Goal: Task Accomplishment & Management: Complete application form

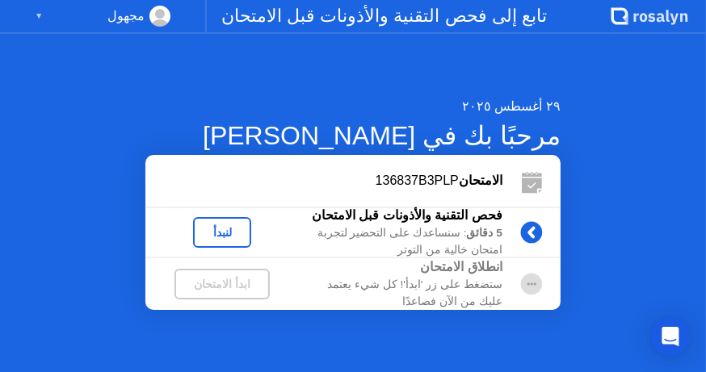
click at [529, 235] on icon at bounding box center [531, 232] width 4 height 9
click at [263, 280] on div "ابدأ الامتحان" at bounding box center [222, 284] width 82 height 13
click at [245, 234] on div "لنبدأ" at bounding box center [221, 232] width 45 height 13
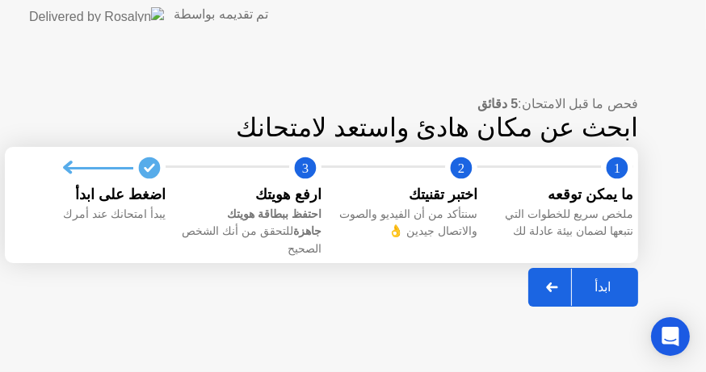
click at [572, 282] on div at bounding box center [552, 287] width 39 height 37
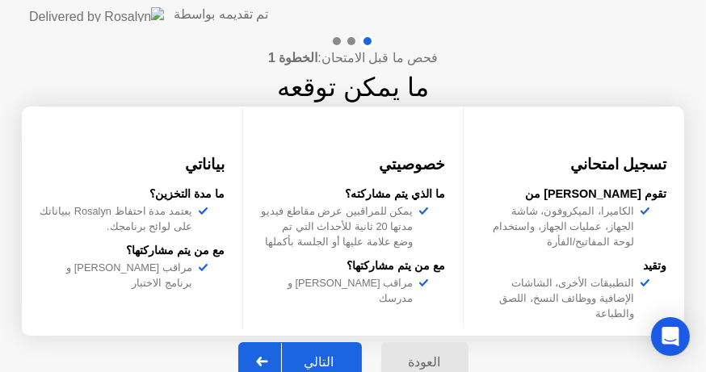
click at [271, 345] on div at bounding box center [262, 361] width 39 height 37
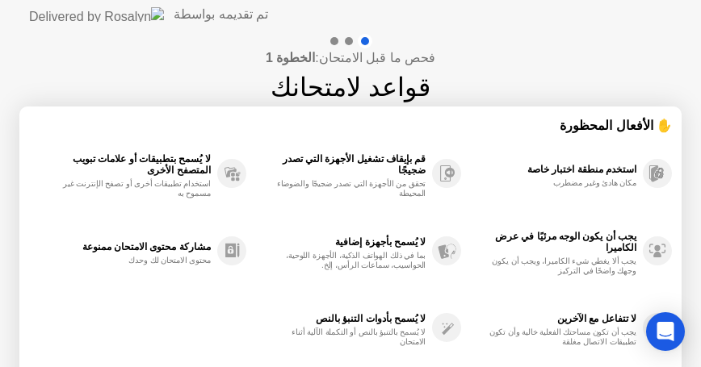
drag, startPoint x: 464, startPoint y: 278, endPoint x: 469, endPoint y: 212, distance: 65.7
click at [470, 231] on div "يجب أن يكون الوجه مرئيًا في عرض الكاميرا يجب ألا يغطي شيء الكاميرا، ويجب أن يكو…" at bounding box center [566, 251] width 211 height 78
drag, startPoint x: 506, startPoint y: 76, endPoint x: 520, endPoint y: 37, distance: 41.4
click at [519, 37] on div "فحص ما قبل الامتحان: الخطوة 1 قواعد لامتحانك ✋ الأفعال المحظورة استخدم منطقة اخ…" at bounding box center [350, 269] width 701 height 481
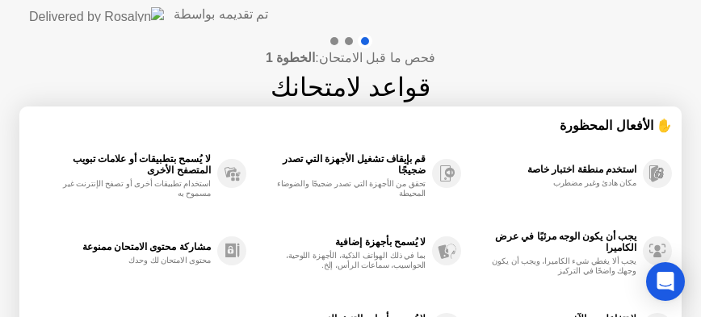
drag, startPoint x: 552, startPoint y: 30, endPoint x: 528, endPoint y: -61, distance: 93.4
click at [528, 0] on html "تم تقديمه بواسطة فحص ما قبل الامتحان: الخطوة 1 قواعد لامتحانك ✋ الأفعال المحظور…" at bounding box center [350, 158] width 701 height 317
drag, startPoint x: 530, startPoint y: 21, endPoint x: 493, endPoint y: -14, distance: 50.3
click at [493, 0] on html "تم تقديمه بواسطة فحص ما قبل الامتحان: الخطوة 1 قواعد لامتحانك ✋ الأفعال المحظور…" at bounding box center [350, 158] width 701 height 317
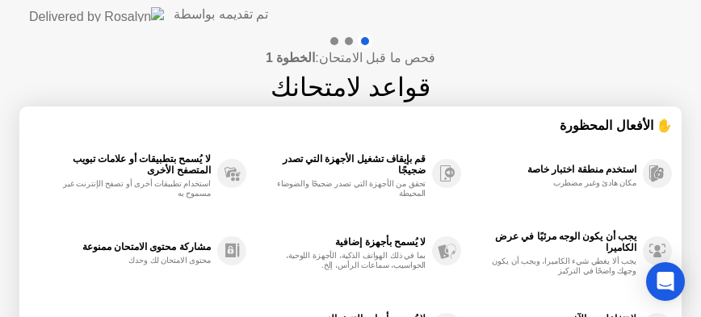
click at [624, 313] on div "لا تتفاعل مع الآخرين" at bounding box center [552, 318] width 167 height 11
click at [635, 314] on div "لا تتفاعل مع الآخرين" at bounding box center [552, 318] width 167 height 11
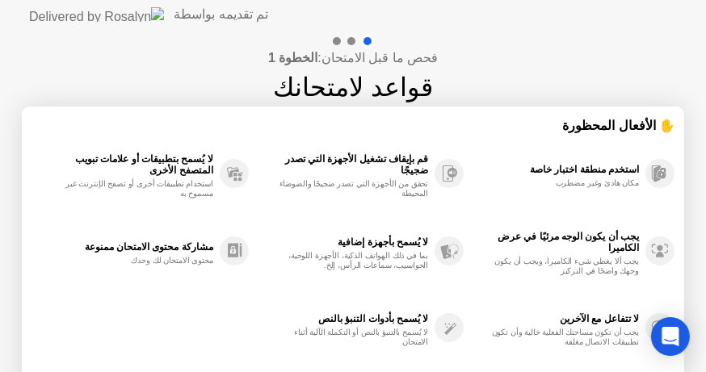
click at [627, 359] on div "لا تتفاعل مع الآخرين يجب أن تكون مساحتك الفعلية خالية وأن تكون تطبيقات الاتصال …" at bounding box center [569, 329] width 211 height 78
drag, startPoint x: 691, startPoint y: 204, endPoint x: 702, endPoint y: 244, distance: 40.9
click at [702, 244] on div "فحص ما قبل الامتحان: الخطوة 1 قواعد لامتحانك ✋ الأفعال المحظورة استخدم منطقة اخ…" at bounding box center [353, 269] width 706 height 481
drag, startPoint x: 701, startPoint y: 230, endPoint x: 699, endPoint y: 192, distance: 38.0
click at [699, 191] on div "فحص ما قبل الامتحان: الخطوة 1 قواعد لامتحانك ✋ الأفعال المحظورة استخدم منطقة اخ…" at bounding box center [353, 269] width 706 height 481
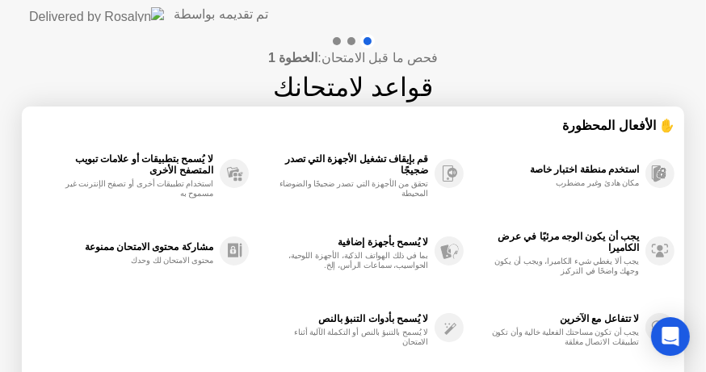
drag, startPoint x: 379, startPoint y: 229, endPoint x: 227, endPoint y: 234, distance: 151.9
click at [319, 236] on div "لا يُسمح بأجهزة إضافية بما في ذلك الهواتف الذكية، الأجهزة اللوحية، الحواسيب، سم…" at bounding box center [357, 251] width 216 height 78
click at [224, 258] on circle at bounding box center [234, 251] width 29 height 29
click at [245, 283] on div "مشاركة محتوى الامتحان ممنوعة محتوى الامتحان لك وحدك" at bounding box center [139, 251] width 217 height 78
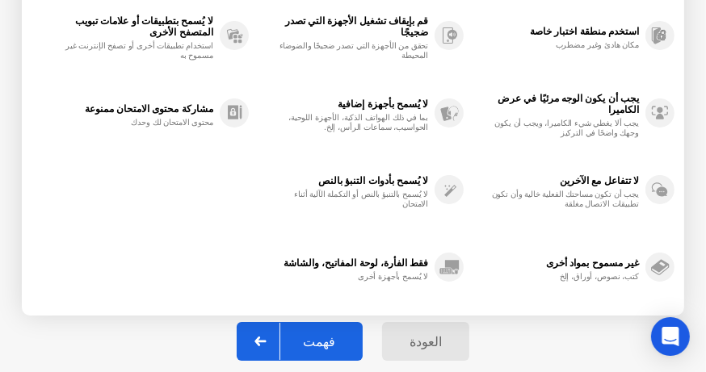
click at [304, 345] on div "فهمت" at bounding box center [319, 341] width 78 height 15
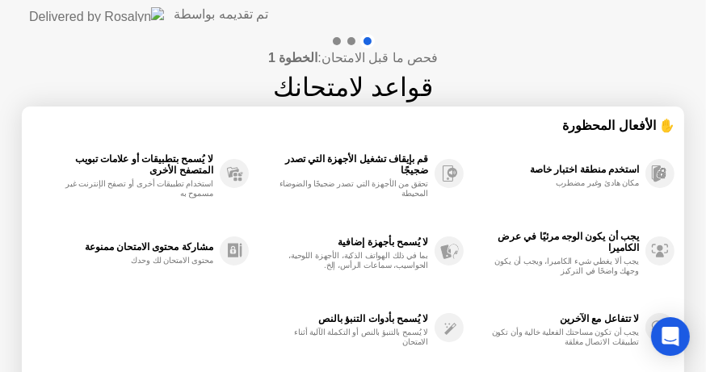
select select "**********"
select select "*******"
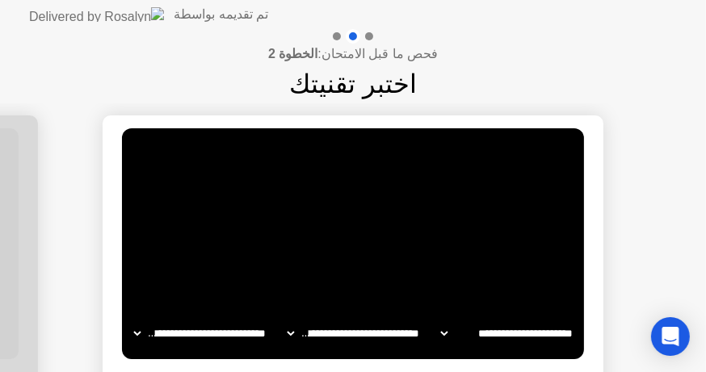
scroll to position [149, 0]
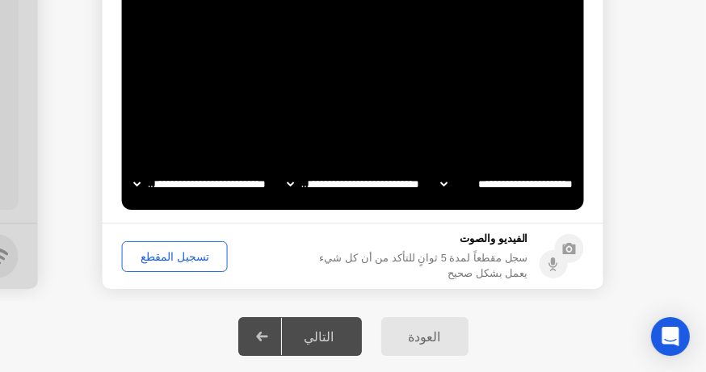
click at [186, 263] on div "تسجيل المقطع" at bounding box center [175, 256] width 94 height 13
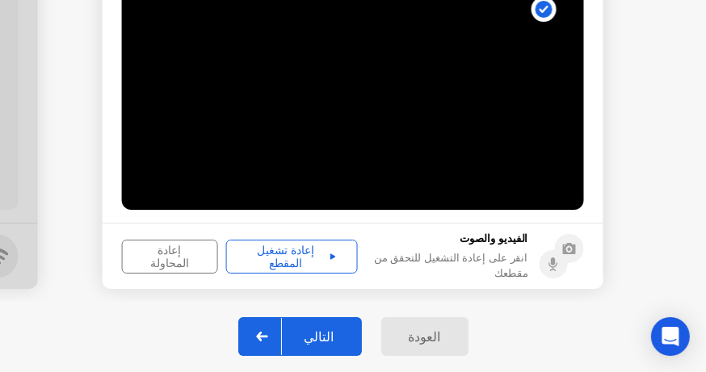
click at [319, 338] on div "التالي" at bounding box center [319, 336] width 75 height 15
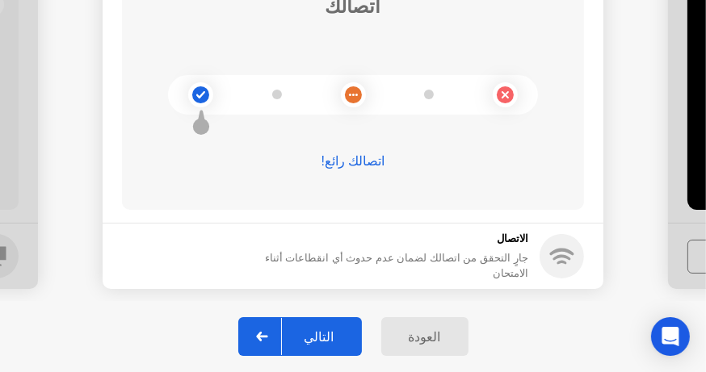
click at [317, 330] on div "التالي" at bounding box center [319, 336] width 75 height 15
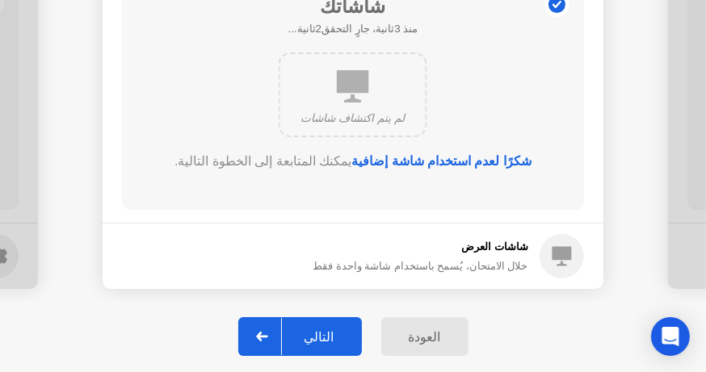
click at [324, 329] on div "التالي" at bounding box center [319, 336] width 75 height 15
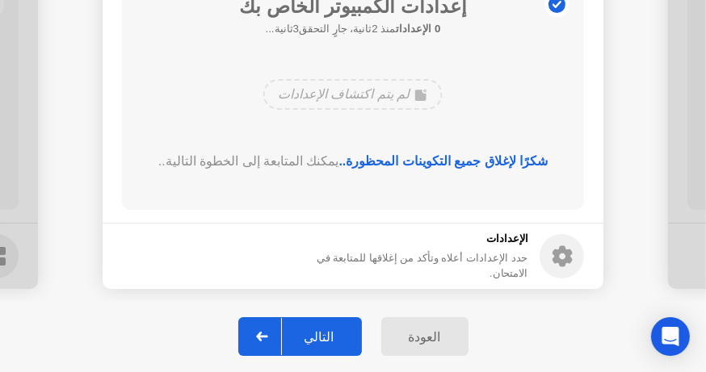
click at [324, 329] on div "التالي" at bounding box center [319, 336] width 75 height 15
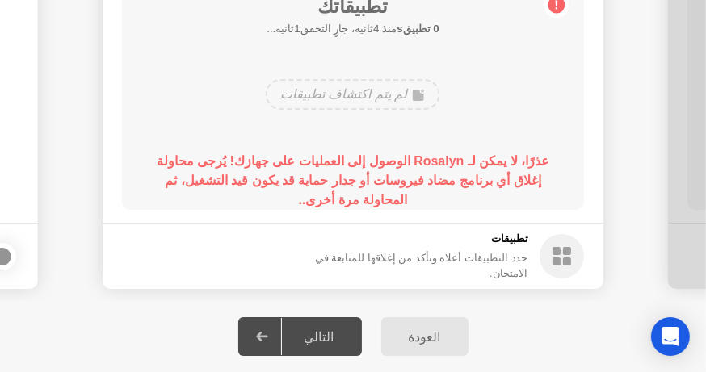
click at [318, 330] on div "التالي" at bounding box center [319, 336] width 75 height 15
click at [4, 252] on div at bounding box center [2, 256] width 19 height 19
click at [319, 329] on div "التالي" at bounding box center [319, 336] width 75 height 15
click at [281, 336] on div at bounding box center [262, 336] width 39 height 37
drag, startPoint x: 10, startPoint y: 214, endPoint x: 81, endPoint y: 198, distance: 72.9
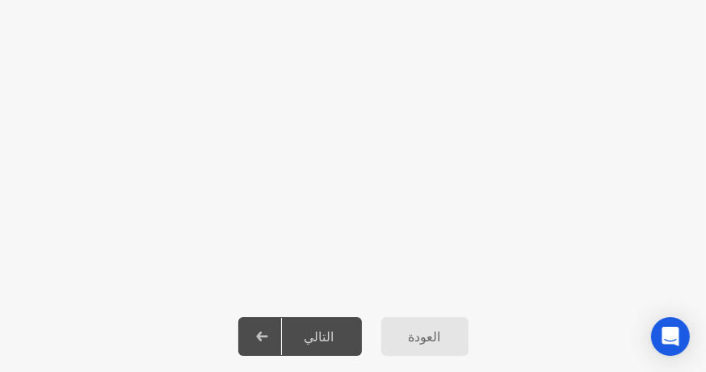
click at [318, 333] on div "التالي" at bounding box center [319, 336] width 75 height 15
click at [282, 336] on div at bounding box center [262, 336] width 39 height 37
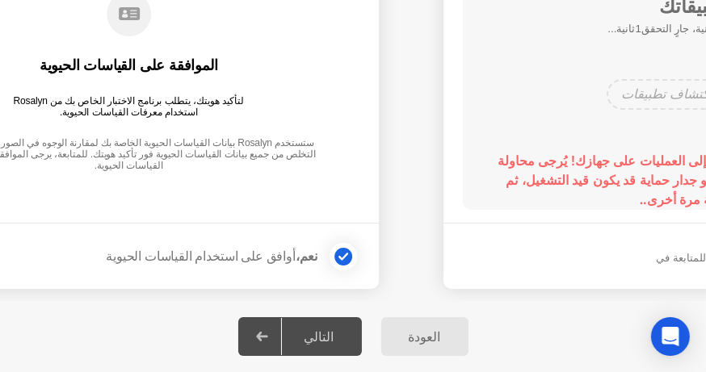
drag, startPoint x: 174, startPoint y: 141, endPoint x: 252, endPoint y: 131, distance: 78.9
click at [252, 131] on div "الموافقة على القياسات الحيوية لتأكيد هويتك، يتطلب برنامج الاختبار الخاص بك من R…" at bounding box center [128, 83] width 462 height 208
drag, startPoint x: 343, startPoint y: 337, endPoint x: 327, endPoint y: 326, distance: 19.3
click at [342, 336] on div "التالي" at bounding box center [319, 336] width 75 height 15
drag, startPoint x: 191, startPoint y: 257, endPoint x: 273, endPoint y: 236, distance: 84.2
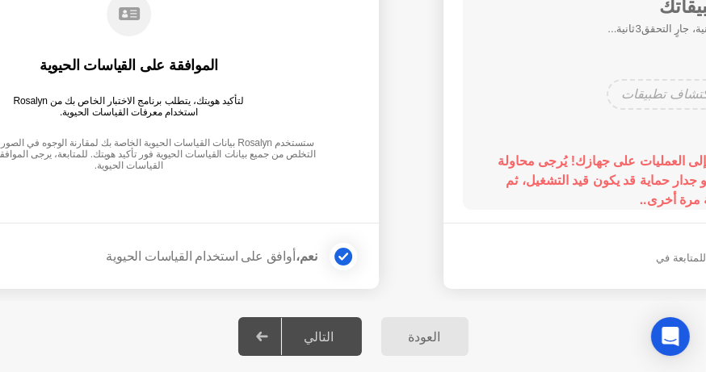
click at [273, 236] on footer "نعم، أوافق على استخدام القياسات الحيوية" at bounding box center [128, 256] width 501 height 66
click at [321, 334] on div "التالي" at bounding box center [319, 336] width 75 height 15
drag, startPoint x: 351, startPoint y: 254, endPoint x: 341, endPoint y: 259, distance: 11.6
click at [350, 254] on div at bounding box center [343, 256] width 19 height 19
click at [335, 252] on div at bounding box center [343, 256] width 19 height 19
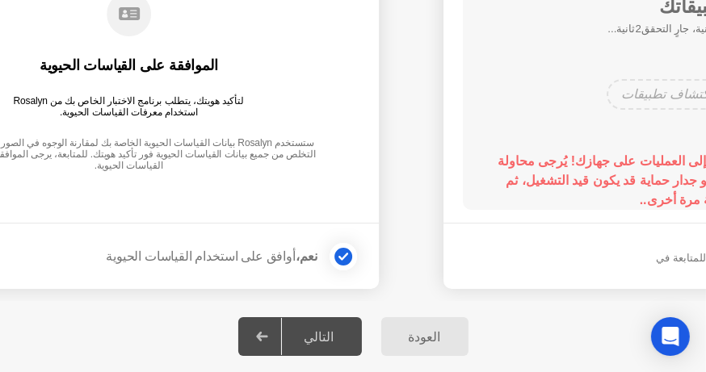
click at [342, 338] on div "التالي" at bounding box center [319, 336] width 75 height 15
drag, startPoint x: 567, startPoint y: 227, endPoint x: 376, endPoint y: 204, distance: 191.9
click at [431, 342] on div "العودة" at bounding box center [425, 336] width 78 height 15
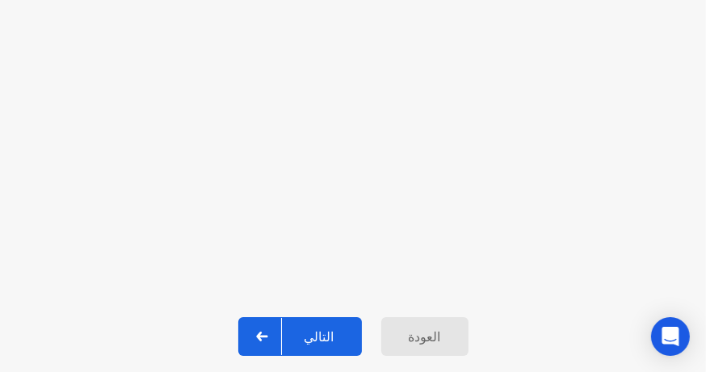
click at [329, 322] on button "التالي" at bounding box center [300, 336] width 124 height 39
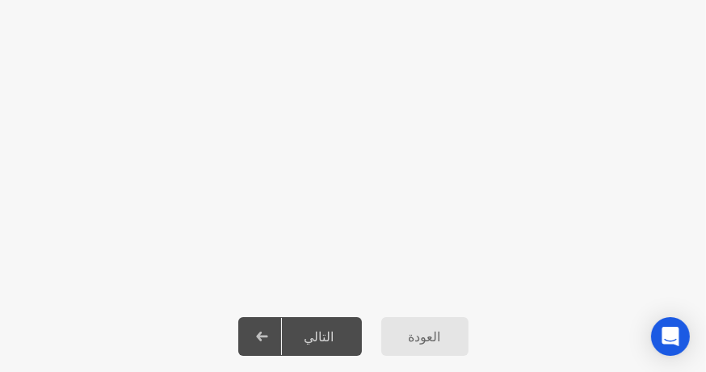
scroll to position [0, -340]
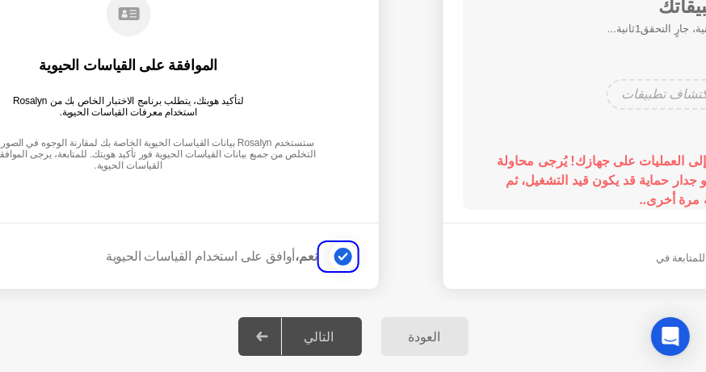
click at [363, 335] on div "العودة التالي" at bounding box center [353, 336] width 706 height 71
drag, startPoint x: 615, startPoint y: 174, endPoint x: 440, endPoint y: 168, distance: 175.3
click at [321, 329] on div "التالي" at bounding box center [319, 336] width 75 height 15
click at [320, 334] on div "التالي" at bounding box center [319, 336] width 75 height 15
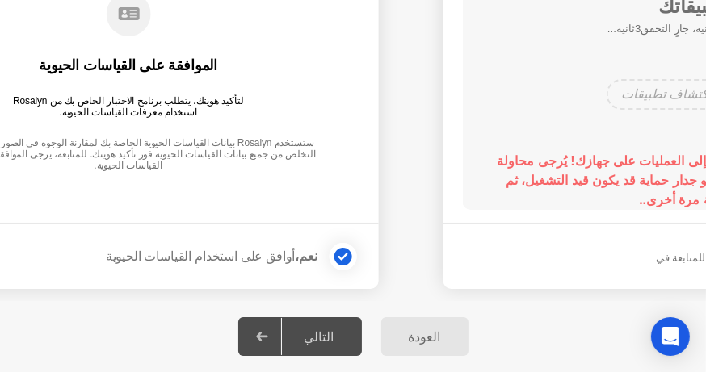
click at [264, 258] on div "نعم، أوافق على استخدام القياسات الحيوية" at bounding box center [212, 256] width 212 height 15
click at [257, 253] on div "نعم، أوافق على استخدام القياسات الحيوية" at bounding box center [212, 256] width 212 height 15
click at [0, 222] on main "الموافقة على القياسات الحيوية لتأكيد هويتك، يتطلب برنامج الاختبار الخاص بك من R…" at bounding box center [128, 94] width 501 height 257
drag, startPoint x: 0, startPoint y: 99, endPoint x: 27, endPoint y: 98, distance: 26.7
click at [23, 100] on div "الموافقة على القياسات الحيوية لتأكيد هويتك، يتطلب برنامج الاختبار الخاص بك من R…" at bounding box center [128, 83] width 462 height 208
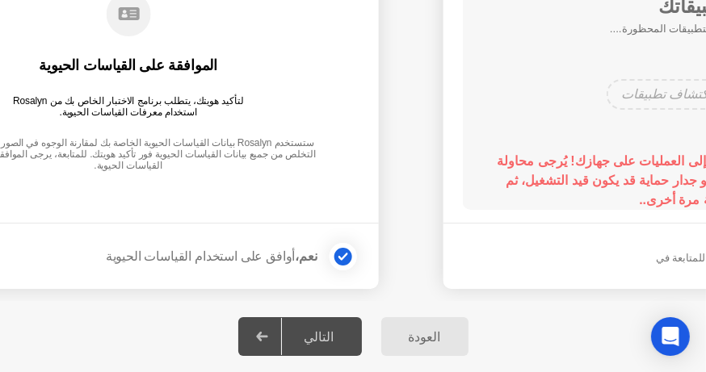
drag, startPoint x: 14, startPoint y: 55, endPoint x: 32, endPoint y: 118, distance: 65.7
click at [31, 113] on div "الموافقة على القياسات الحيوية لتأكيد هويتك، يتطلب برنامج الاختبار الخاص بك من R…" at bounding box center [128, 83] width 462 height 208
drag, startPoint x: 46, startPoint y: 168, endPoint x: 107, endPoint y: 217, distance: 78.1
click at [58, 193] on main "الموافقة على القياسات الحيوية لتأكيد هويتك، يتطلب برنامج الاختبار الخاص بك من R…" at bounding box center [128, 94] width 501 height 257
drag, startPoint x: 640, startPoint y: 169, endPoint x: 639, endPoint y: 177, distance: 8.1
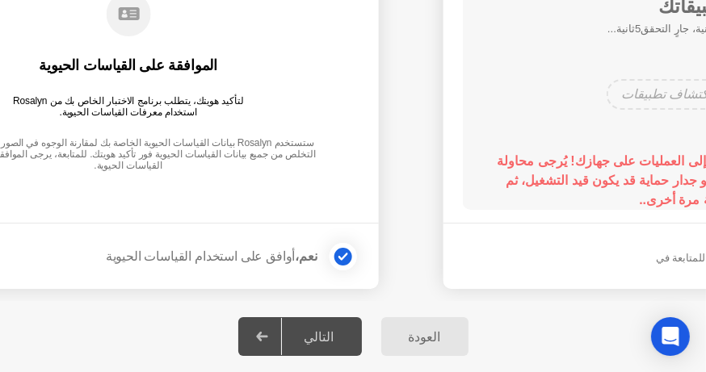
click at [639, 170] on div "عذرًا، لا يمكن لـ Rosalyn الوصول إلى العمليات على جهازك! يُرجى محاولة إغلاق أي …" at bounding box center [694, 181] width 416 height 58
click at [366, 318] on div "العودة التالي" at bounding box center [353, 336] width 706 height 71
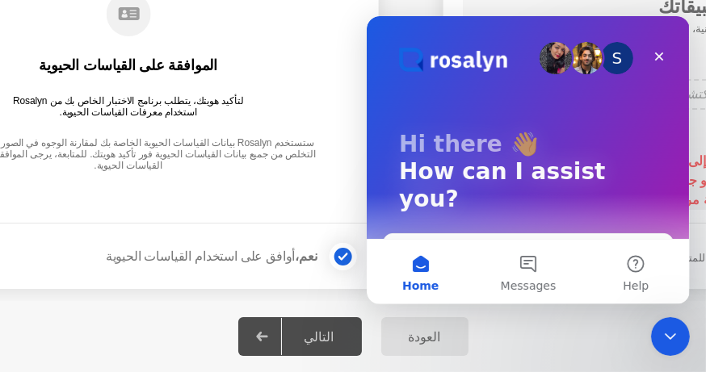
scroll to position [0, 0]
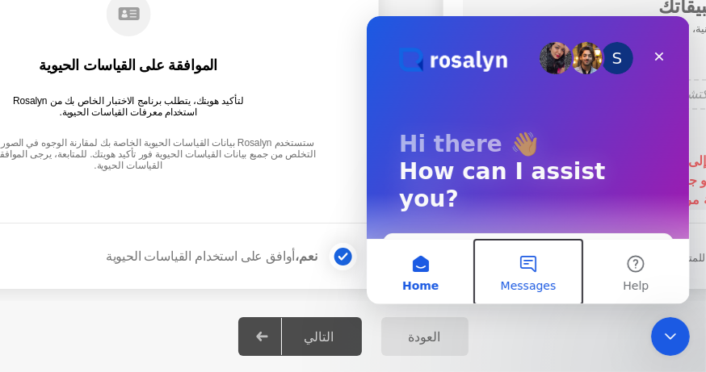
click at [526, 264] on button "Messages" at bounding box center [526, 272] width 107 height 65
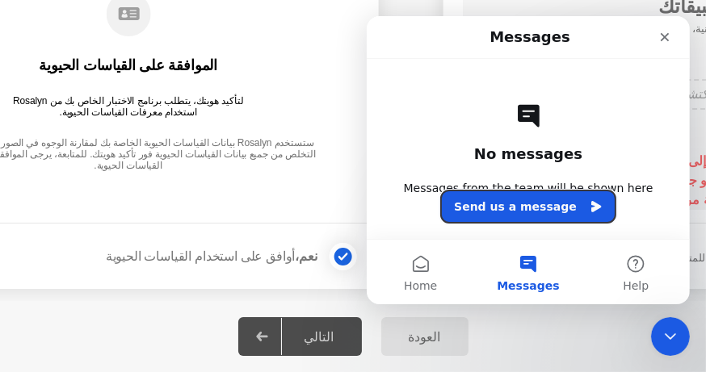
click at [590, 206] on icon "Intercom messenger" at bounding box center [595, 206] width 10 height 11
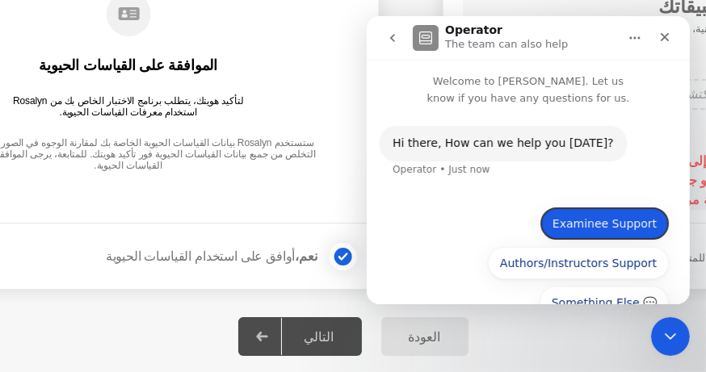
click at [568, 216] on button "Examinee Support" at bounding box center [603, 224] width 128 height 32
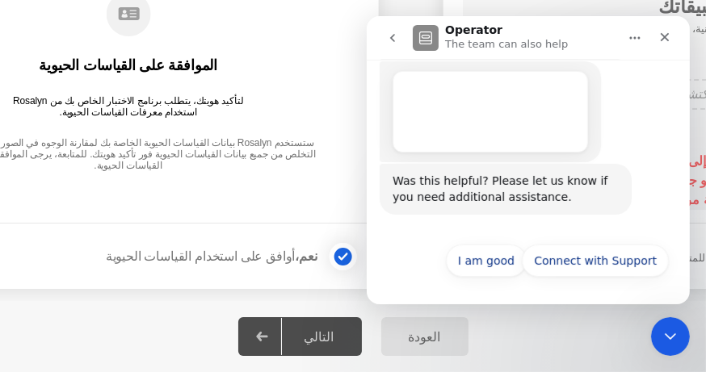
scroll to position [238, 0]
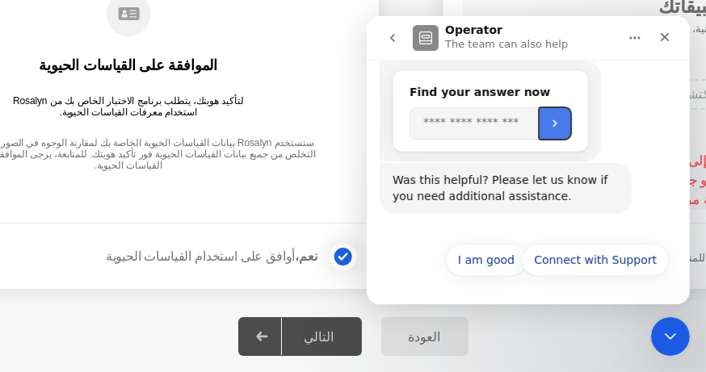
click at [570, 119] on button "Submit" at bounding box center [554, 123] width 32 height 32
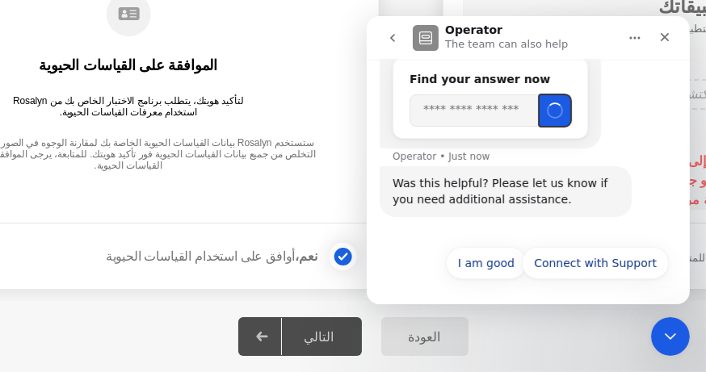
scroll to position [254, 0]
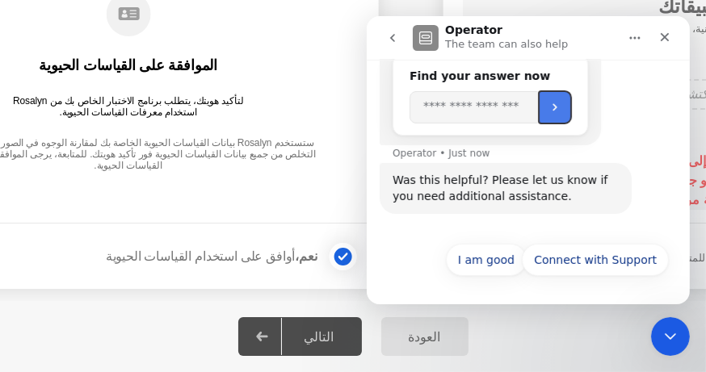
click at [560, 110] on icon "Submit" at bounding box center [553, 107] width 13 height 13
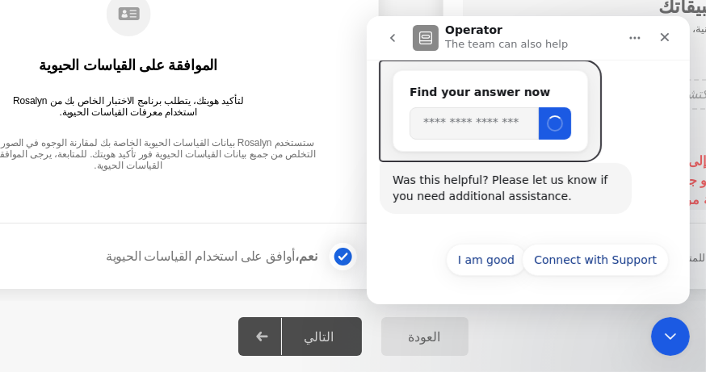
click at [521, 120] on input "Search" at bounding box center [473, 123] width 129 height 32
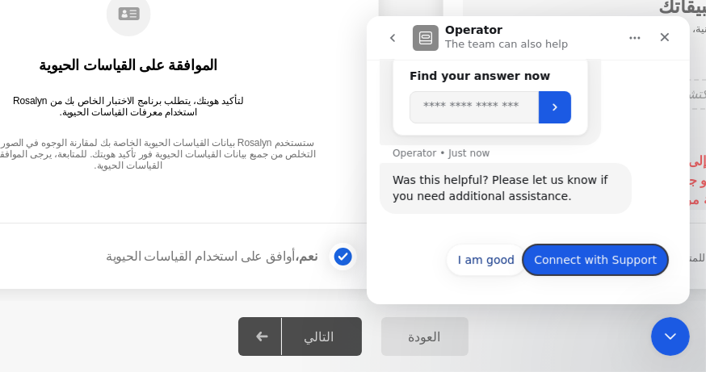
click at [615, 257] on button "Connect with Support" at bounding box center [594, 260] width 147 height 32
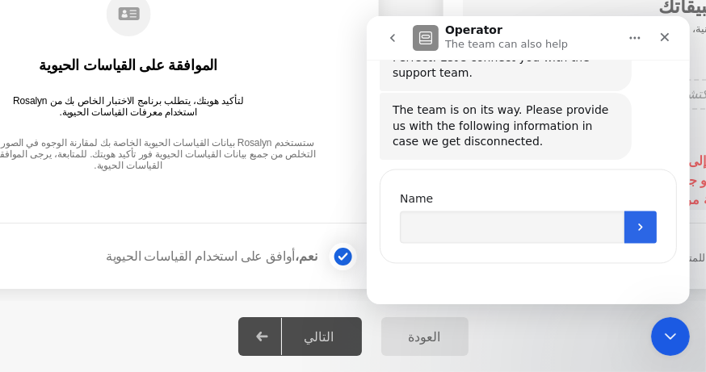
scroll to position [489, 0]
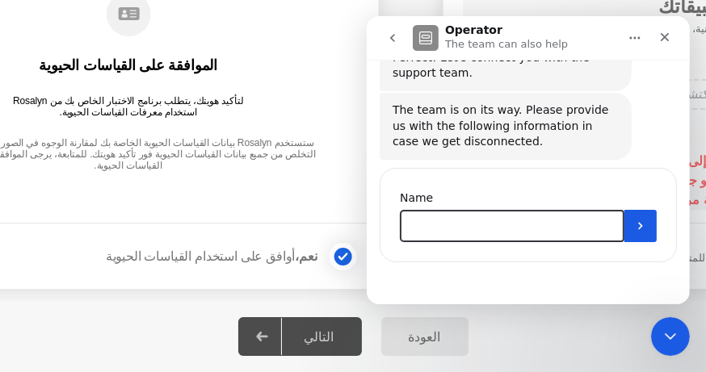
click at [529, 224] on input "Name" at bounding box center [511, 226] width 224 height 32
type input "******"
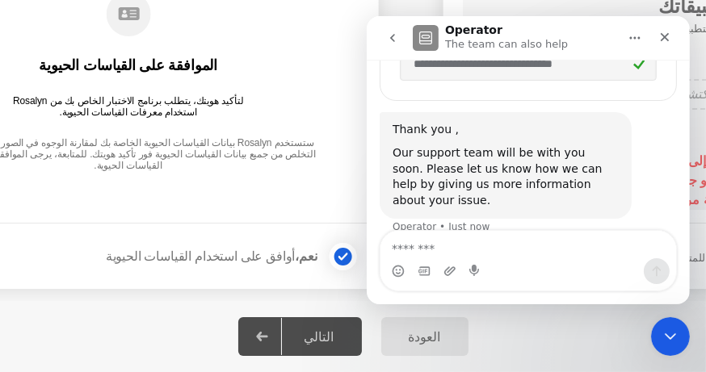
scroll to position [767, 0]
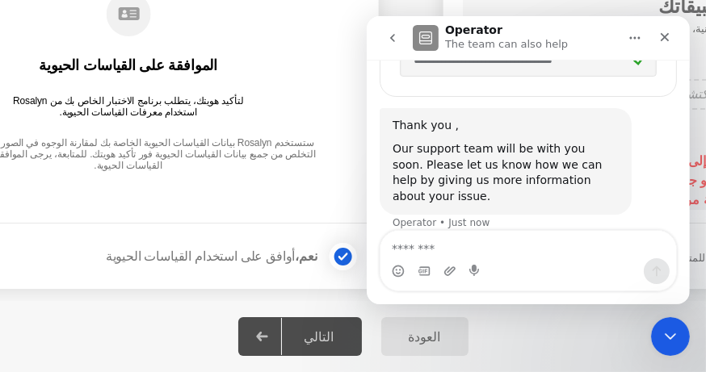
click at [323, 340] on div "التالي" at bounding box center [319, 336] width 75 height 15
click at [322, 330] on div "التالي" at bounding box center [319, 336] width 75 height 15
click at [342, 256] on icon at bounding box center [343, 257] width 10 height 10
click at [342, 257] on div at bounding box center [343, 256] width 19 height 19
click at [322, 337] on div "التالي" at bounding box center [319, 336] width 75 height 15
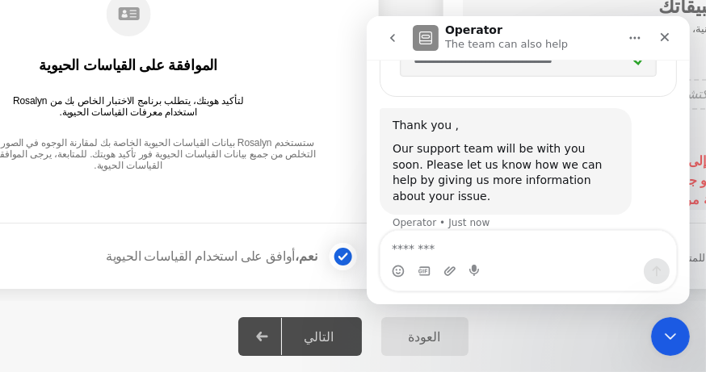
click at [445, 338] on div "العودة" at bounding box center [425, 336] width 78 height 15
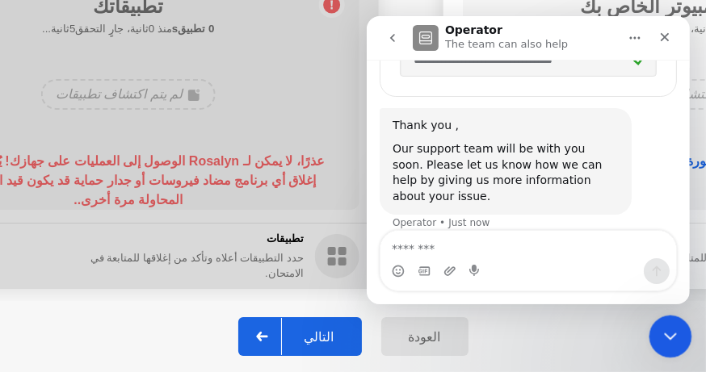
click at [661, 331] on icon "Close Intercom Messenger" at bounding box center [667, 334] width 19 height 19
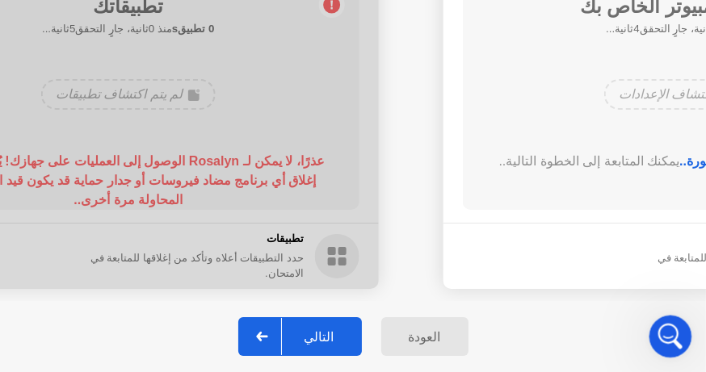
scroll to position [671, 0]
click at [661, 332] on icon "Open Intercom Messenger" at bounding box center [668, 334] width 27 height 27
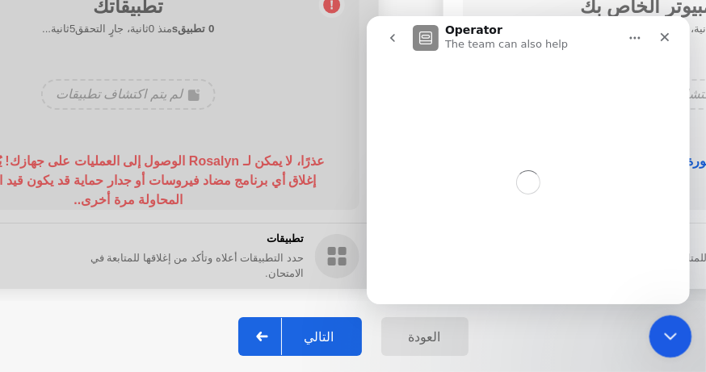
click at [659, 332] on icon "Close Intercom Messenger" at bounding box center [667, 334] width 19 height 19
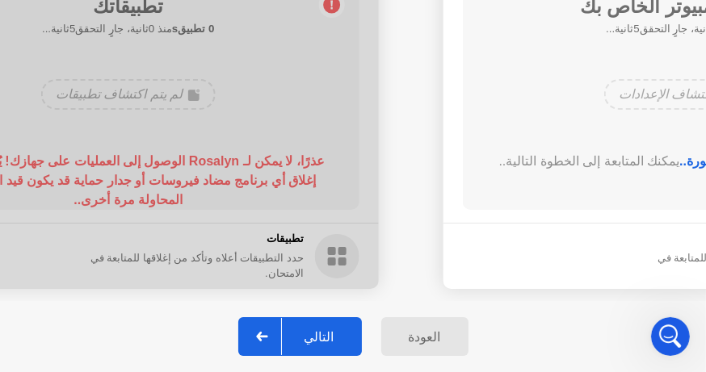
drag, startPoint x: 137, startPoint y: 94, endPoint x: 166, endPoint y: 109, distance: 31.8
click at [138, 96] on div at bounding box center [128, 127] width 501 height 323
click at [684, 172] on div "شكرًا لإغلاق جميع التكوينات المحظورة.. يمكنك المتابعة إلى [GEOGRAPHIC_DATA].." at bounding box center [694, 174] width 416 height 45
drag, startPoint x: 594, startPoint y: 245, endPoint x: 415, endPoint y: 249, distance: 178.5
click at [458, 247] on footer "الإعدادات حدد الإعدادات أعلاه وتأكد من إغلاقها للمتابعة في [GEOGRAPHIC_DATA]." at bounding box center [693, 256] width 501 height 66
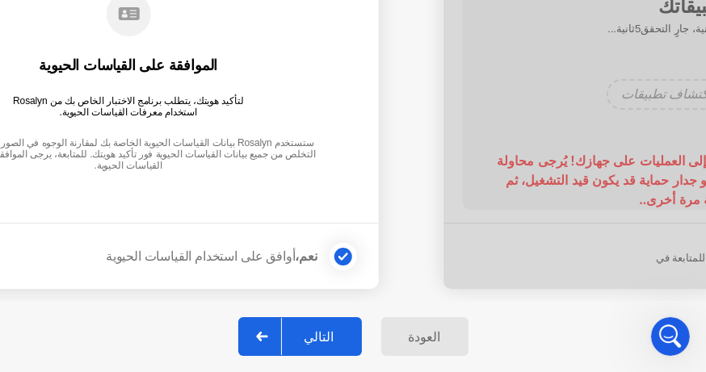
click at [343, 335] on div "التالي" at bounding box center [319, 336] width 75 height 15
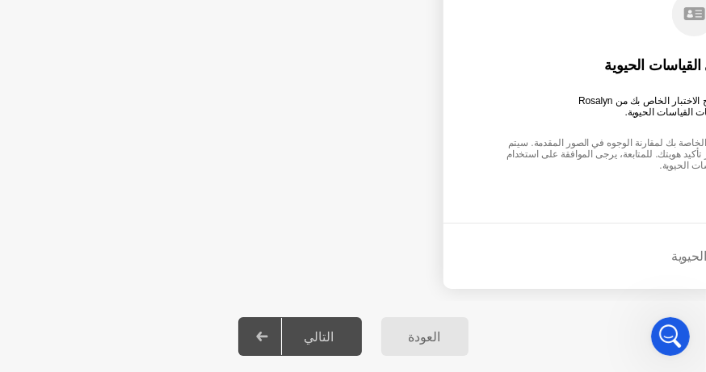
drag, startPoint x: 519, startPoint y: 237, endPoint x: 418, endPoint y: 192, distance: 110.3
click at [311, 338] on div "التالي" at bounding box center [319, 336] width 75 height 15
click at [276, 340] on div at bounding box center [262, 336] width 39 height 37
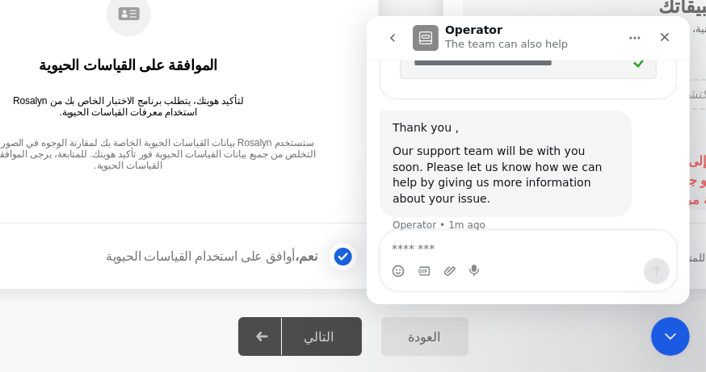
scroll to position [751, 0]
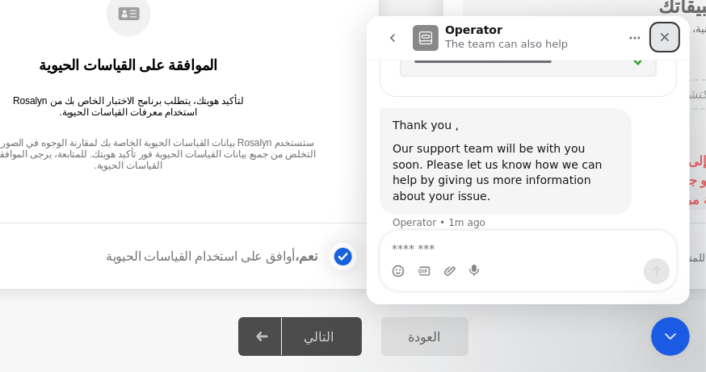
click at [664, 32] on icon "Close" at bounding box center [663, 37] width 13 height 13
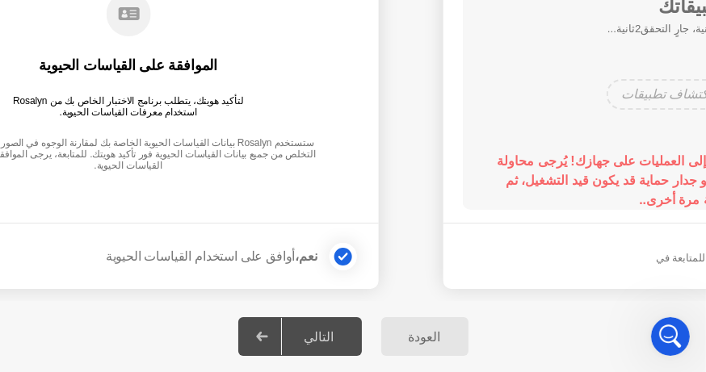
click at [282, 326] on div at bounding box center [262, 336] width 39 height 37
click at [262, 241] on div "نعم، أوافق على استخدام القياسات الحيوية" at bounding box center [233, 257] width 254 height 32
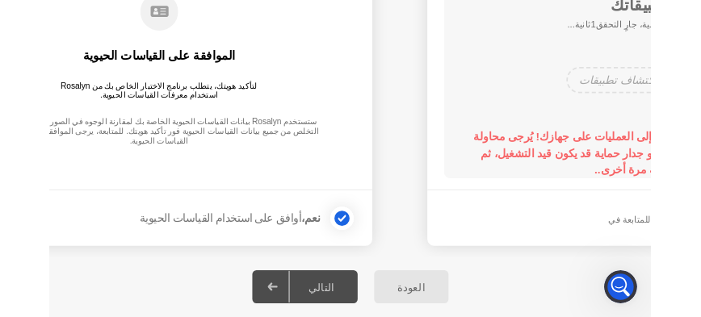
scroll to position [671, 0]
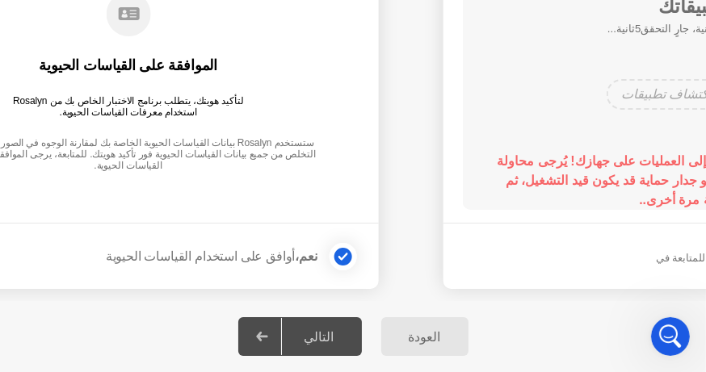
click at [301, 342] on div "التالي" at bounding box center [319, 336] width 75 height 15
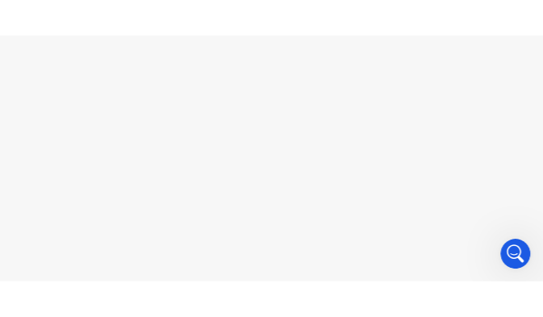
scroll to position [654, 0]
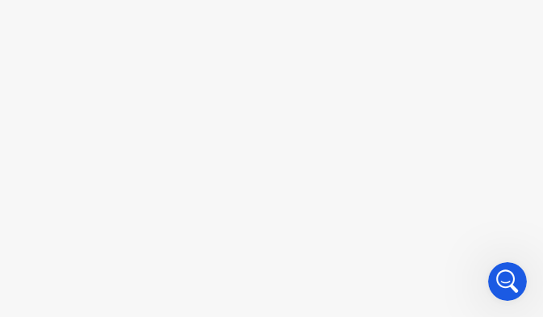
click at [436, 114] on app-slider "**********" at bounding box center [271, 127] width 543 height 347
drag, startPoint x: 442, startPoint y: 115, endPoint x: 436, endPoint y: 127, distance: 12.6
click at [441, 120] on app-slider "**********" at bounding box center [271, 127] width 543 height 347
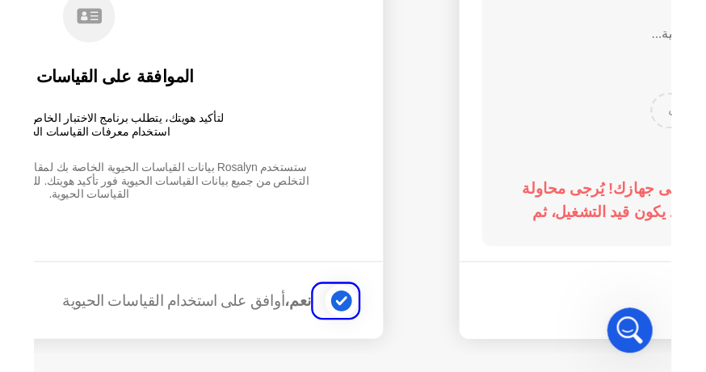
scroll to position [671, 0]
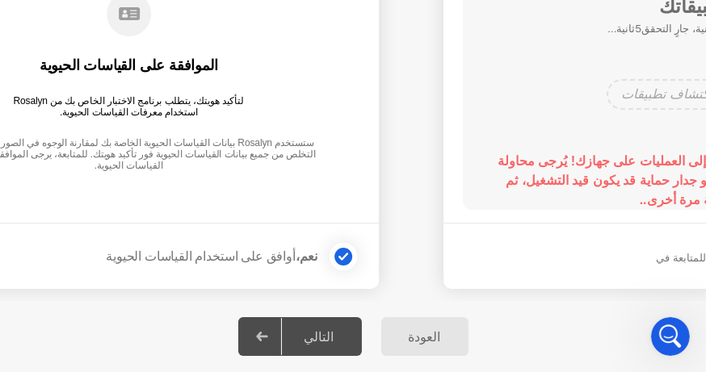
click at [291, 329] on div "التالي" at bounding box center [319, 336] width 75 height 15
click at [268, 335] on icon at bounding box center [262, 337] width 12 height 10
click at [268, 334] on icon at bounding box center [262, 337] width 12 height 10
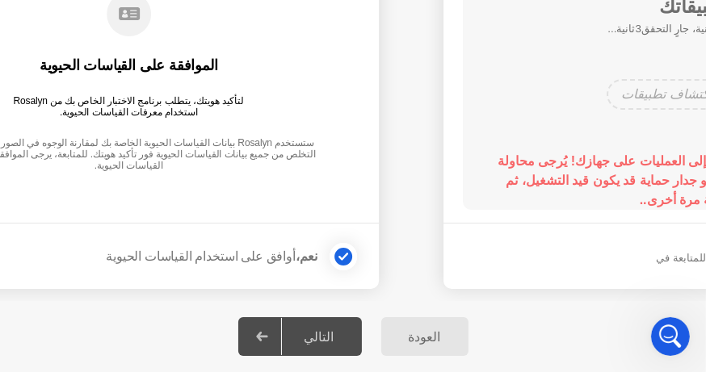
click at [268, 332] on icon at bounding box center [262, 337] width 12 height 10
click at [403, 339] on div "العودة" at bounding box center [425, 336] width 78 height 15
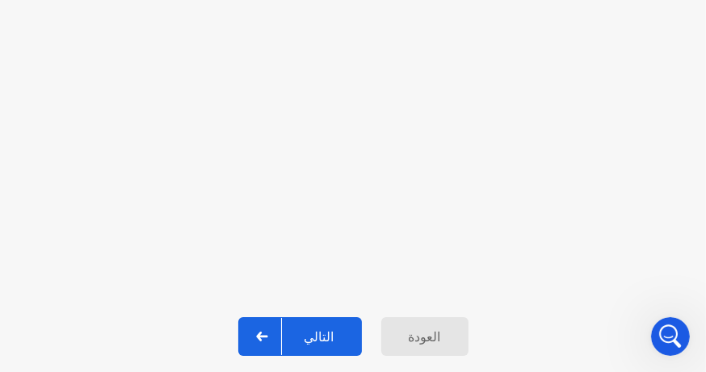
click at [338, 338] on div "التالي" at bounding box center [319, 336] width 75 height 15
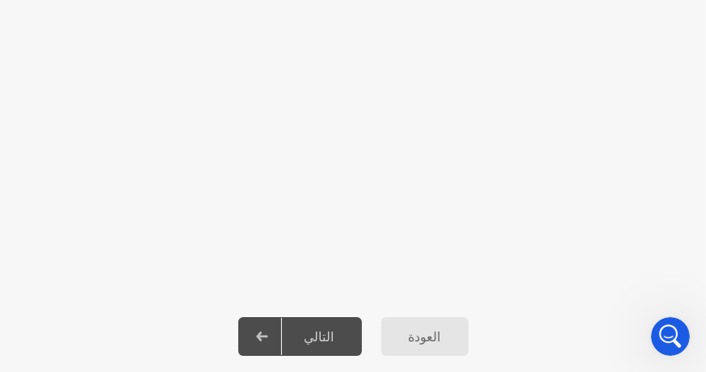
click at [273, 329] on div at bounding box center [262, 336] width 39 height 37
click at [271, 331] on div at bounding box center [262, 336] width 39 height 37
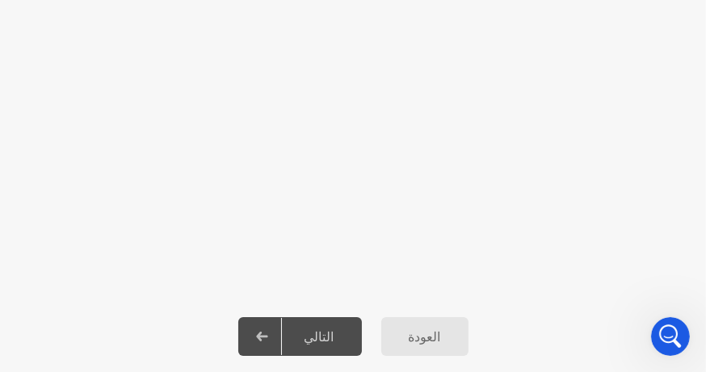
click at [268, 332] on icon at bounding box center [262, 337] width 12 height 10
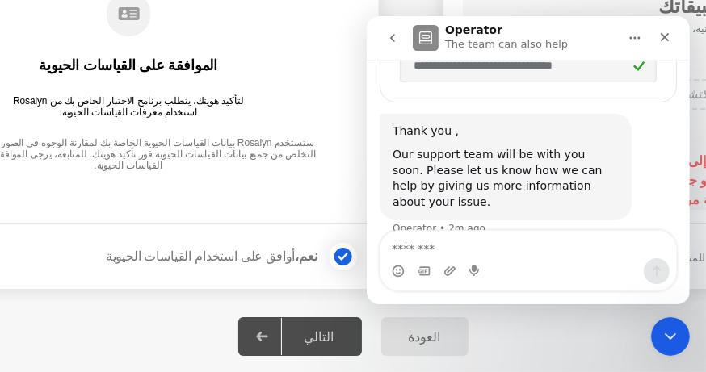
scroll to position [751, 0]
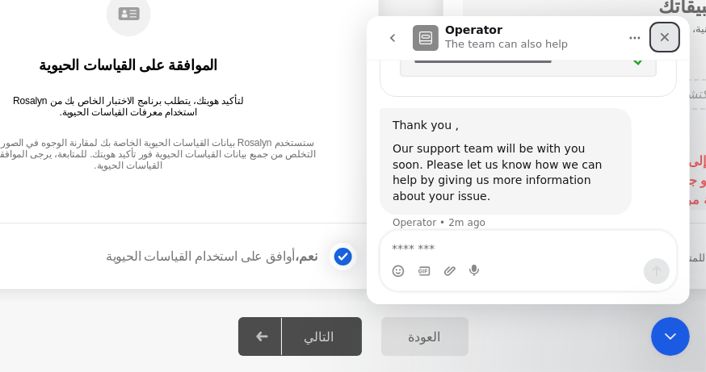
click at [660, 33] on icon "Close" at bounding box center [664, 37] width 9 height 9
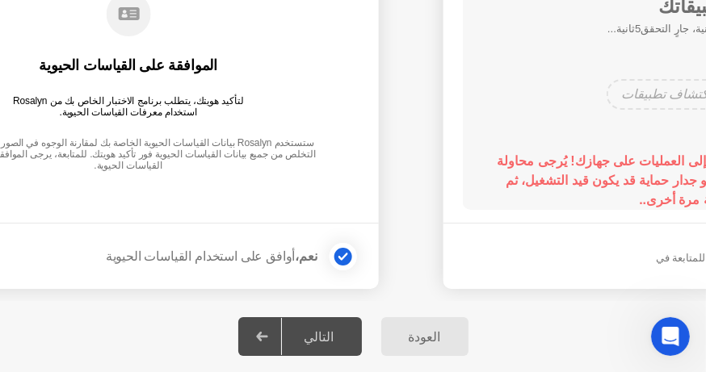
click at [294, 339] on div "التالي" at bounding box center [319, 336] width 75 height 15
click at [386, 336] on div "العودة" at bounding box center [425, 336] width 78 height 15
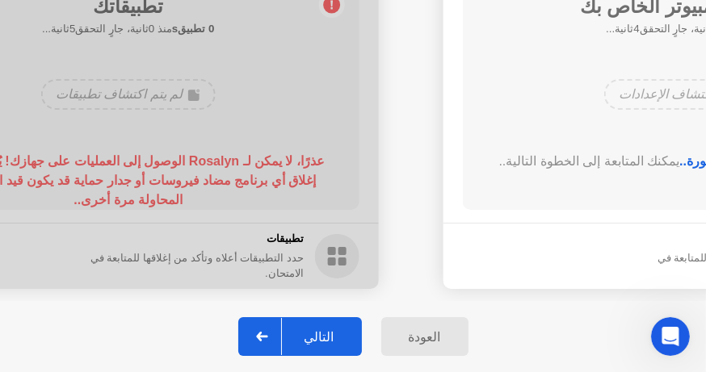
drag, startPoint x: 441, startPoint y: 245, endPoint x: 305, endPoint y: 233, distance: 136.2
click at [308, 330] on div "التالي" at bounding box center [319, 336] width 75 height 15
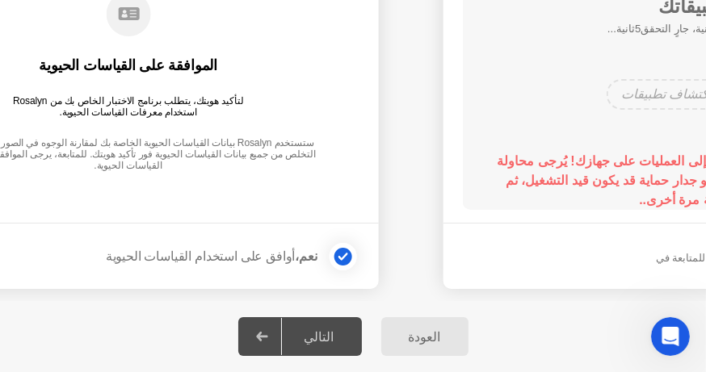
click at [303, 330] on div "التالي" at bounding box center [319, 336] width 75 height 15
click at [305, 250] on strong "نعم،" at bounding box center [307, 257] width 22 height 14
click at [342, 254] on icon at bounding box center [343, 257] width 10 height 10
click at [342, 254] on div at bounding box center [343, 256] width 19 height 19
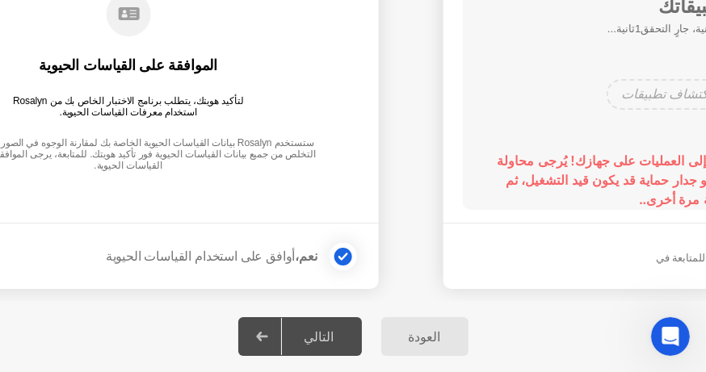
click at [326, 341] on div "التالي" at bounding box center [319, 336] width 75 height 15
click at [313, 338] on div "التالي" at bounding box center [319, 336] width 75 height 15
drag, startPoint x: 145, startPoint y: 198, endPoint x: 199, endPoint y: 208, distance: 54.2
click at [199, 208] on main "الموافقة على القياسات الحيوية لتأكيد هويتك، يتطلب برنامج الاختبار الخاص بك من R…" at bounding box center [128, 94] width 501 height 257
click at [282, 340] on div at bounding box center [262, 336] width 39 height 37
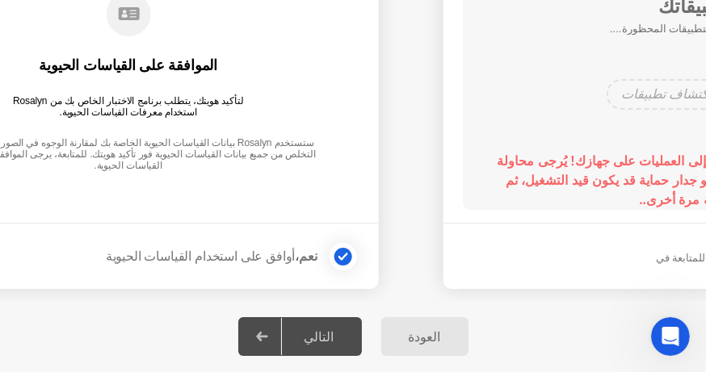
drag, startPoint x: 527, startPoint y: 272, endPoint x: 419, endPoint y: 270, distance: 107.4
drag, startPoint x: 63, startPoint y: 0, endPoint x: 179, endPoint y: 158, distance: 196.4
click at [182, 151] on div "ستستخدم Rosalyn بيانات القياسات الحيوية الخاصة بك لمقارنة الوجوه في الصور المقد…" at bounding box center [128, 155] width 397 height 36
click at [282, 341] on div at bounding box center [262, 336] width 39 height 37
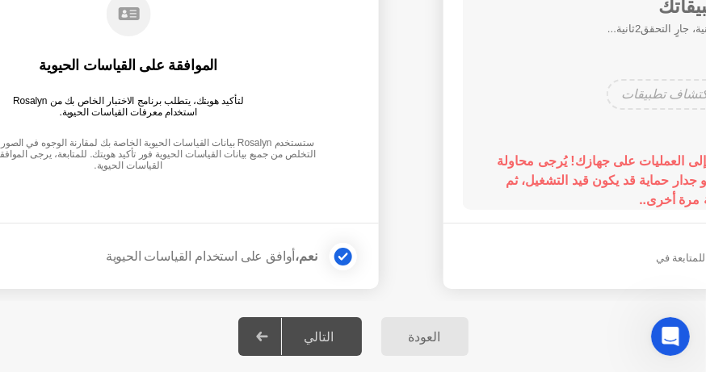
click at [326, 338] on div "التالي" at bounding box center [319, 336] width 75 height 15
click at [346, 255] on icon at bounding box center [343, 257] width 10 height 8
click at [346, 255] on div at bounding box center [343, 256] width 19 height 19
drag, startPoint x: 509, startPoint y: 275, endPoint x: 422, endPoint y: 337, distance: 106.5
click at [490, 276] on footer "تطبيقات حدد التطبيقات أعلاه وتأكد من إغلاقها للمتابعة في الامتحان." at bounding box center [693, 256] width 501 height 66
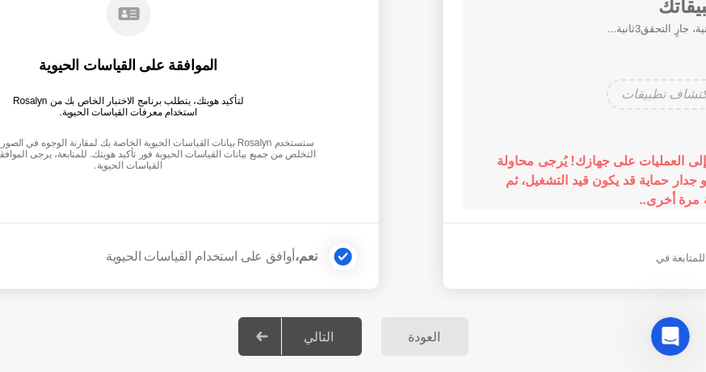
click at [429, 338] on div "العودة" at bounding box center [425, 336] width 78 height 15
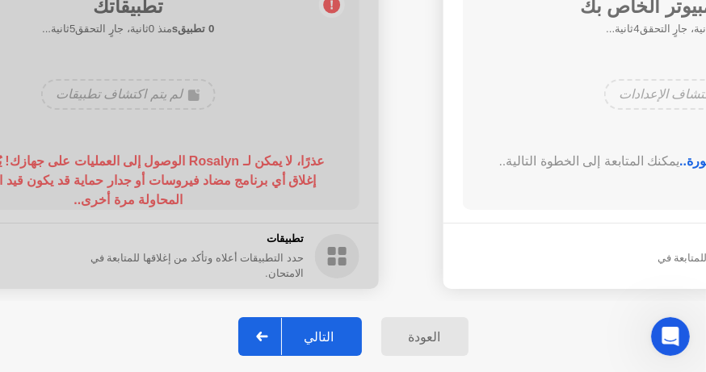
click at [405, 329] on div "العودة" at bounding box center [425, 336] width 78 height 15
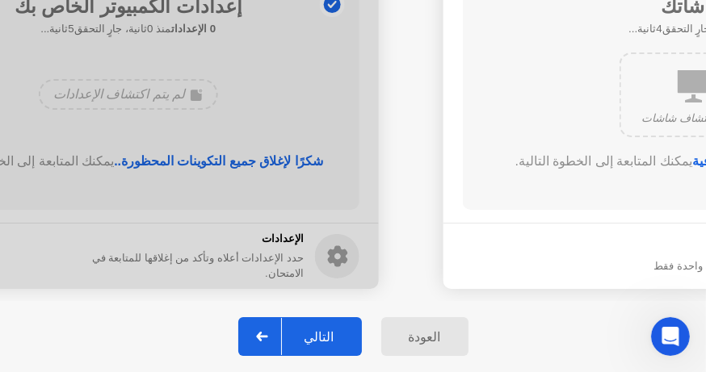
click at [398, 339] on div "العودة" at bounding box center [425, 336] width 78 height 15
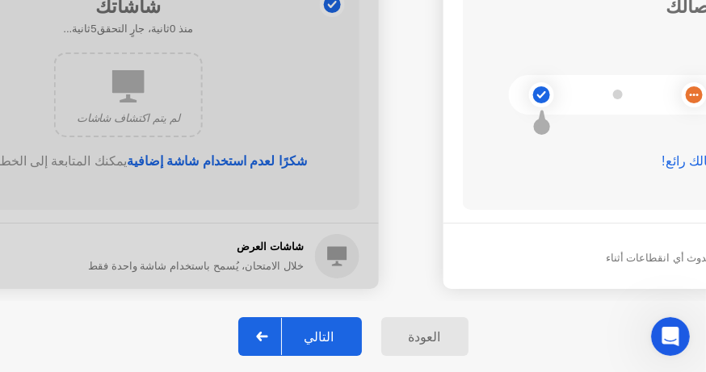
click at [393, 333] on div "العودة" at bounding box center [425, 336] width 78 height 15
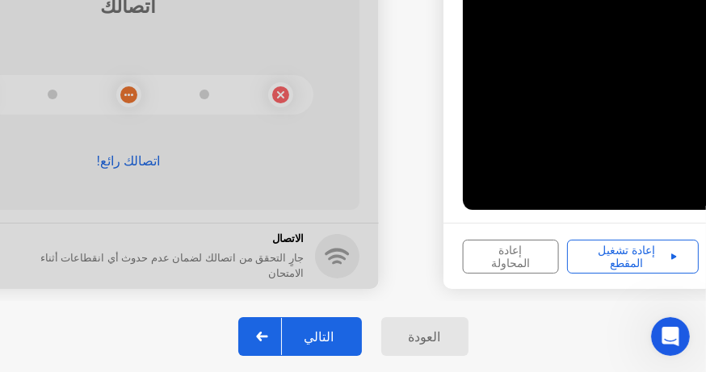
click at [392, 332] on div "العودة" at bounding box center [425, 336] width 78 height 15
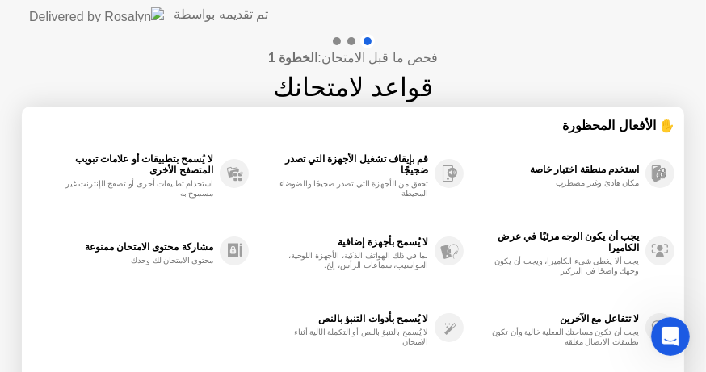
scroll to position [138, 0]
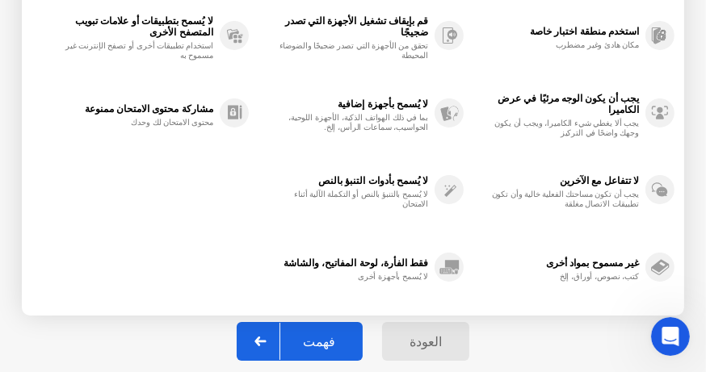
click at [277, 338] on div at bounding box center [260, 341] width 39 height 37
select select "**********"
select select "*******"
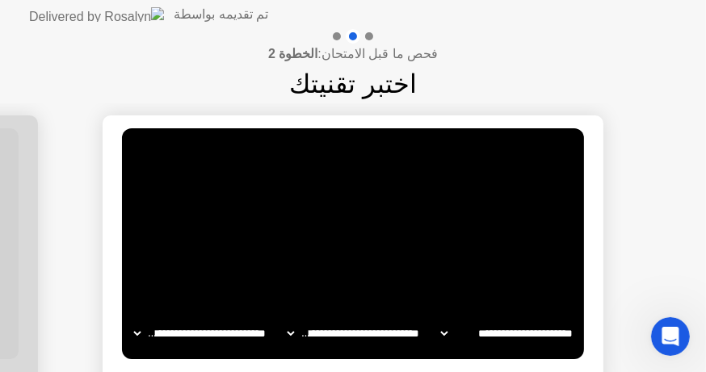
scroll to position [149, 0]
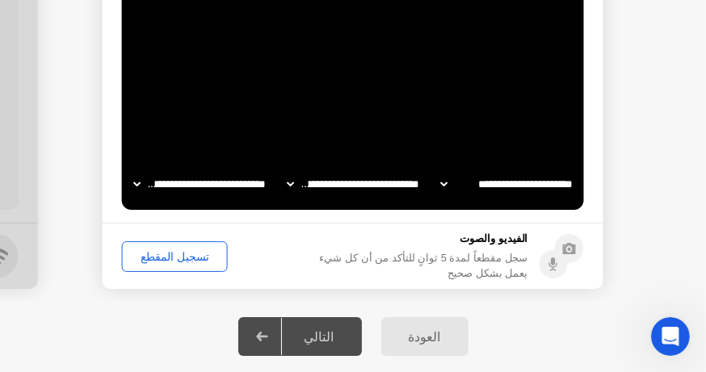
click at [300, 329] on div "التالي" at bounding box center [319, 336] width 75 height 15
click at [156, 254] on div "تسجيل المقطع" at bounding box center [175, 256] width 94 height 13
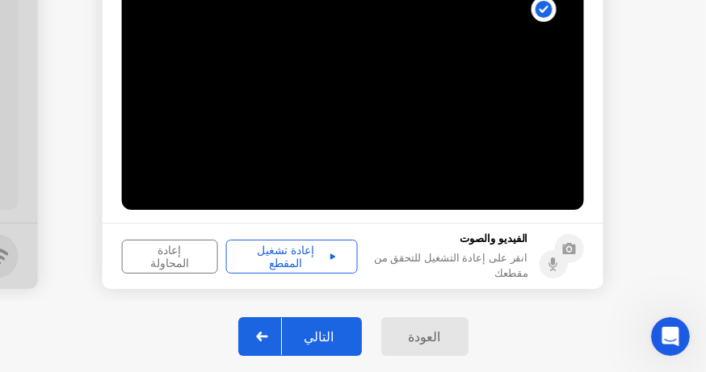
click at [287, 261] on div "إعادة تشغيل المقطع" at bounding box center [292, 257] width 120 height 26
click at [286, 255] on div "إعادة تشغيل المقطع" at bounding box center [292, 257] width 120 height 26
click at [328, 334] on div "التالي" at bounding box center [319, 336] width 75 height 15
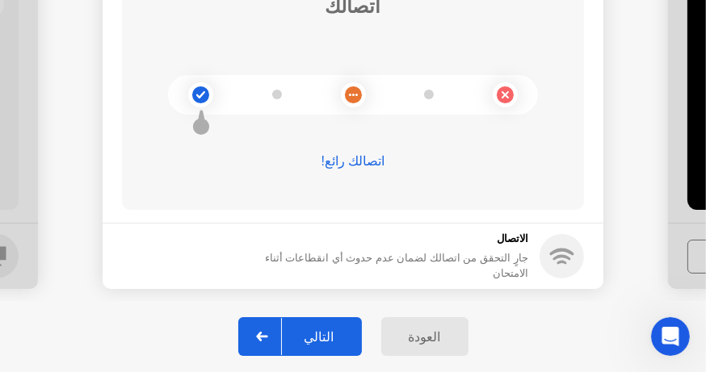
click at [350, 340] on div "التالي" at bounding box center [319, 336] width 75 height 15
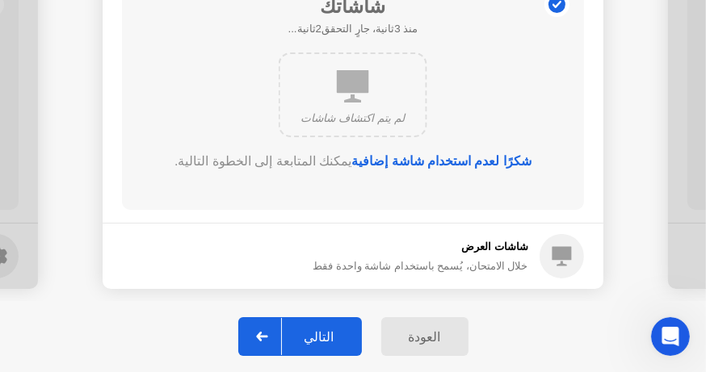
click at [344, 331] on div "التالي" at bounding box center [319, 336] width 75 height 15
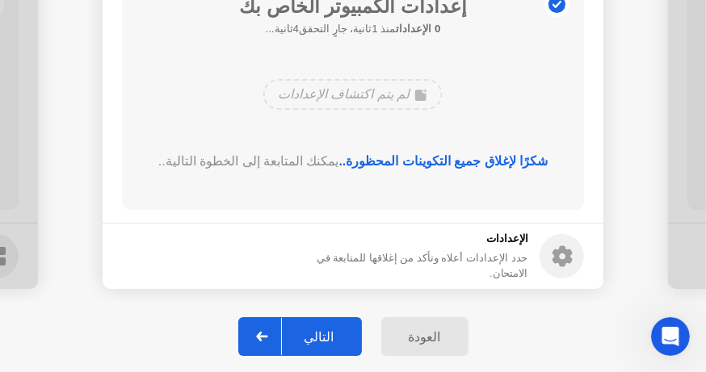
click at [344, 331] on div "التالي" at bounding box center [319, 336] width 75 height 15
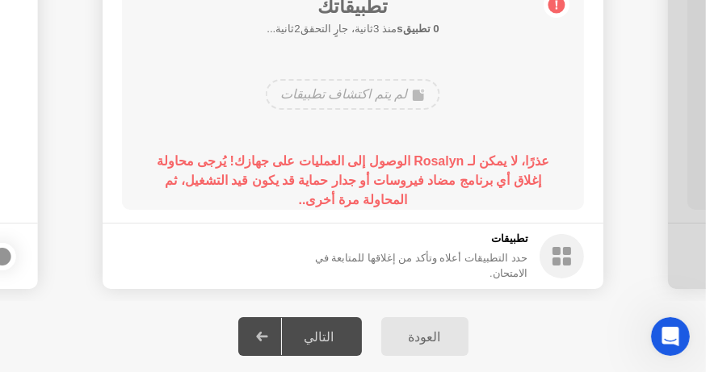
click at [547, 257] on circle at bounding box center [561, 256] width 44 height 44
click at [416, 145] on div "تطبيقاتك 0 تطبيقs منذ 4ثانية، جارٍ التحقق1ثانية... لم يتم اكتشاف تطبيقات عذرًا،…" at bounding box center [353, 94] width 462 height 231
click at [424, 95] on div "لم يتم اكتشاف تطبيقات" at bounding box center [353, 94] width 174 height 31
click at [556, 3] on icon at bounding box center [557, 5] width 2 height 9
click at [556, 5] on icon at bounding box center [557, 5] width 2 height 9
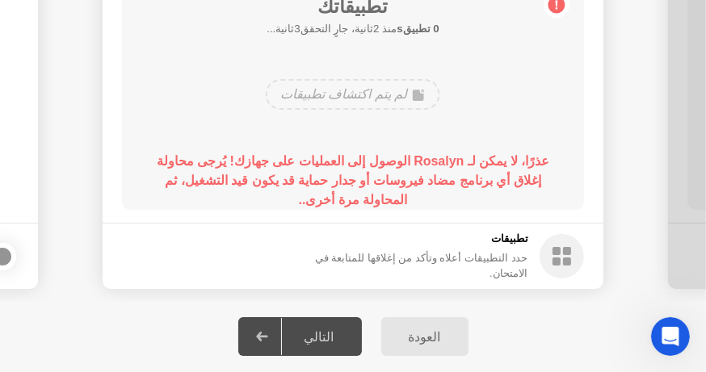
click at [556, 7] on icon at bounding box center [557, 5] width 2 height 9
click at [387, 86] on div "لم يتم اكتشاف تطبيقات" at bounding box center [353, 94] width 174 height 31
click at [370, 182] on b "عذرًا، لا يمكن لـ Rosalyn الوصول إلى العمليات على جهازك! يُرجى محاولة إغلاق أي …" at bounding box center [353, 180] width 392 height 52
click at [7, 252] on div at bounding box center [2, 256] width 19 height 19
click at [4, 250] on div at bounding box center [2, 256] width 19 height 19
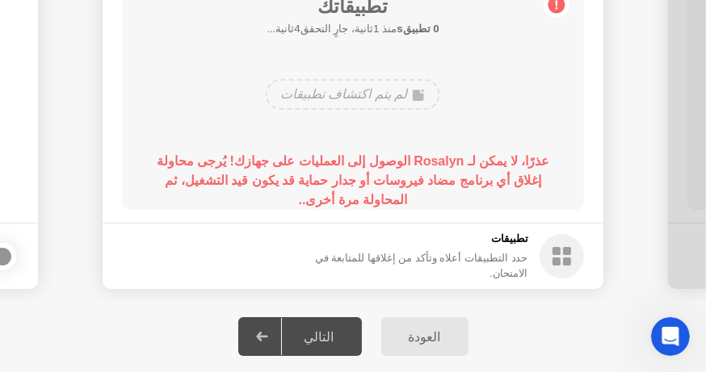
click at [303, 332] on div "التالي" at bounding box center [319, 336] width 75 height 15
click at [368, 160] on b "عذرًا، لا يمكن لـ Rosalyn الوصول إلى العمليات على جهازك! يُرجى محاولة إغلاق أي …" at bounding box center [353, 180] width 392 height 52
click at [422, 174] on b "عذرًا، لا يمكن لـ Rosalyn الوصول إلى العمليات على جهازك! يُرجى محاولة إغلاق أي …" at bounding box center [353, 180] width 392 height 52
click at [424, 331] on div "العودة" at bounding box center [425, 336] width 78 height 15
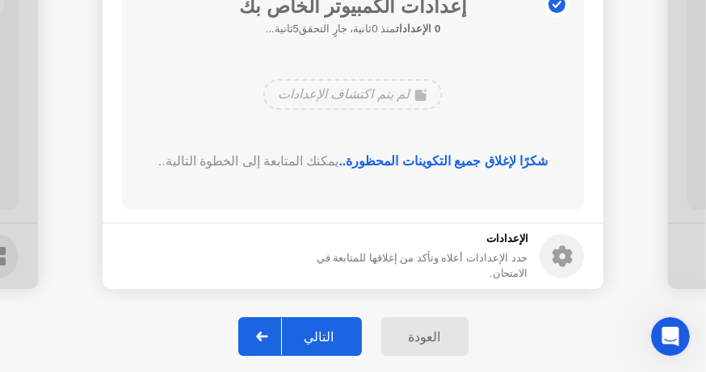
click at [313, 341] on div "التالي" at bounding box center [319, 336] width 75 height 15
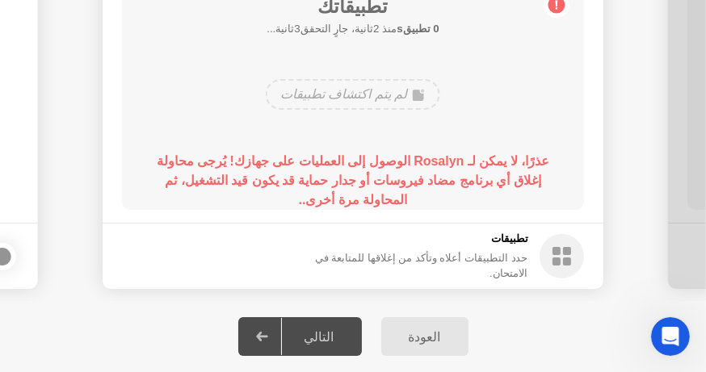
click at [368, 90] on div "لم يتم اكتشاف تطبيقات" at bounding box center [353, 94] width 174 height 31
click at [353, 146] on div "تطبيقاتك 0 تطبيقs منذ 3ثانية، جارٍ التحقق2ثانية... لم يتم اكتشاف تطبيقات عذرًا،…" at bounding box center [353, 94] width 462 height 231
click at [444, 336] on div "العودة" at bounding box center [425, 336] width 78 height 15
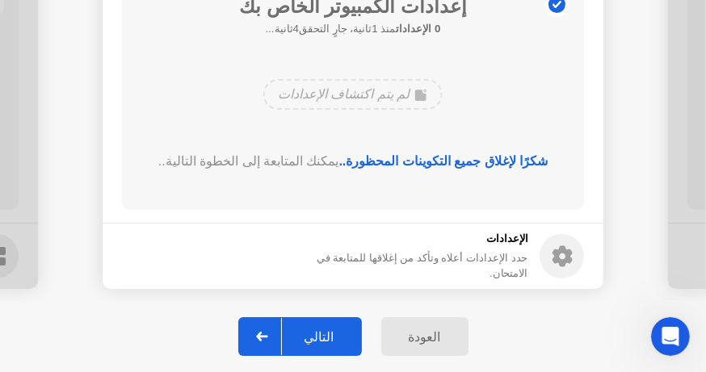
click at [553, 256] on icon at bounding box center [561, 256] width 44 height 44
click at [338, 329] on div "التالي" at bounding box center [319, 336] width 75 height 15
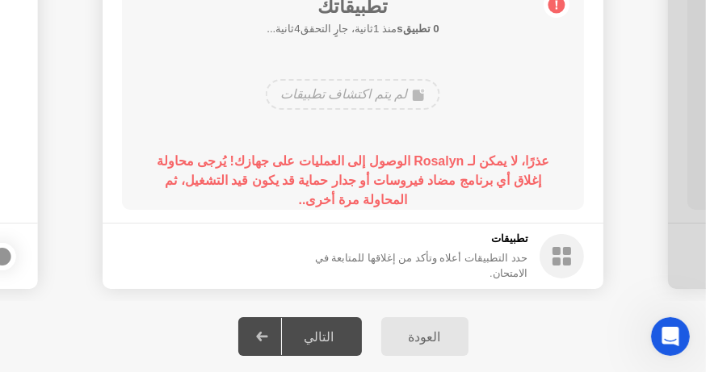
click at [369, 178] on b "عذرًا، لا يمكن لـ Rosalyn الوصول إلى العمليات على جهازك! يُرجى محاولة إغلاق أي …" at bounding box center [353, 180] width 392 height 52
click at [391, 331] on div "العودة" at bounding box center [425, 336] width 78 height 15
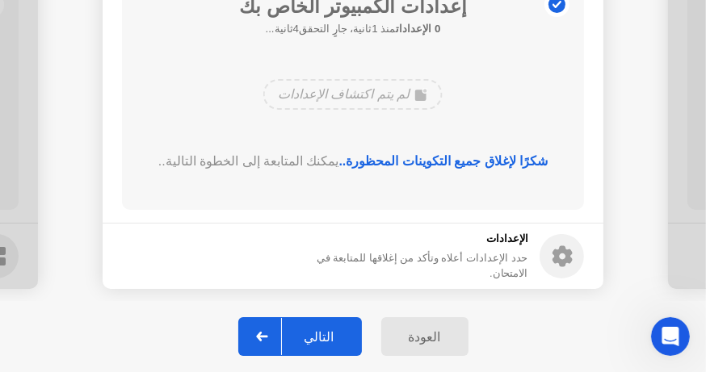
click at [554, 253] on icon at bounding box center [562, 256] width 20 height 21
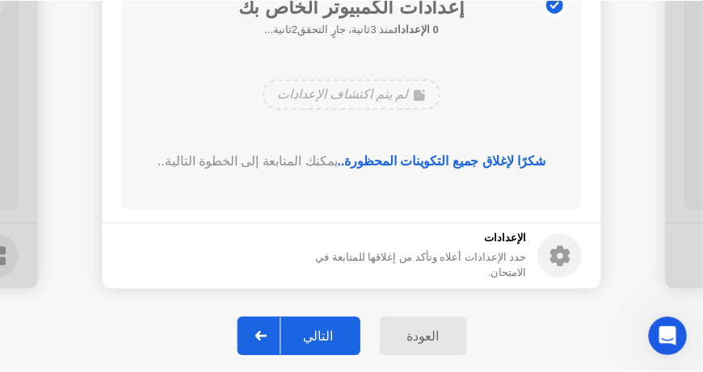
scroll to position [0, 0]
